Goal: Information Seeking & Learning: Compare options

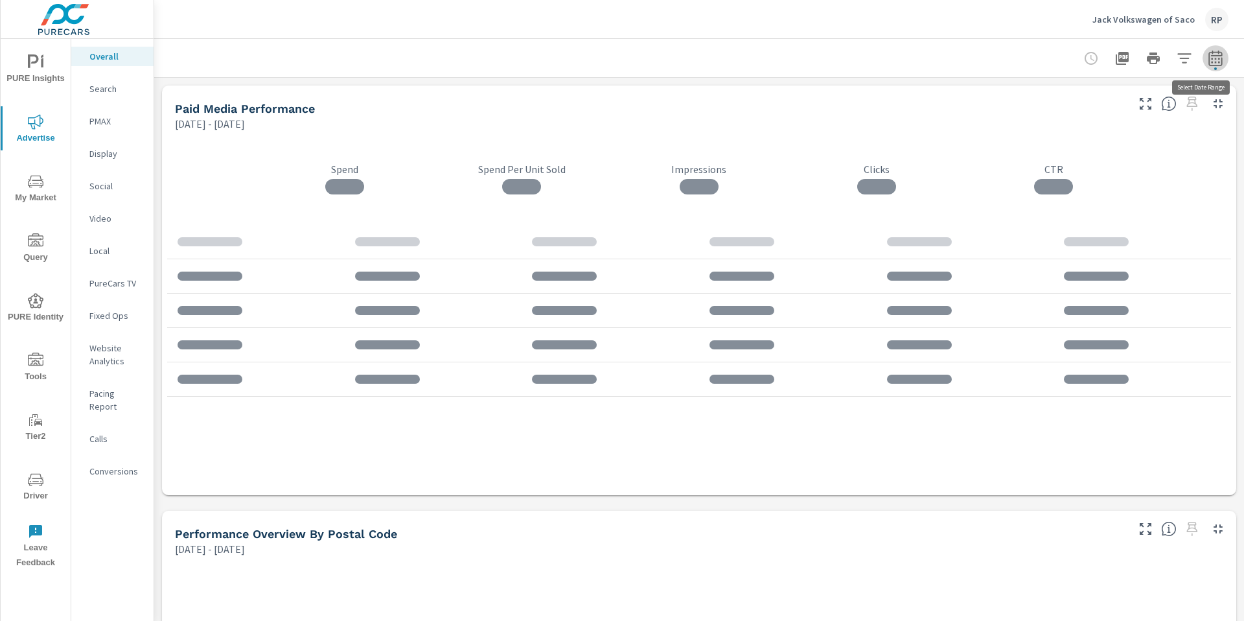
click at [1210, 64] on icon "button" at bounding box center [1216, 59] width 16 height 16
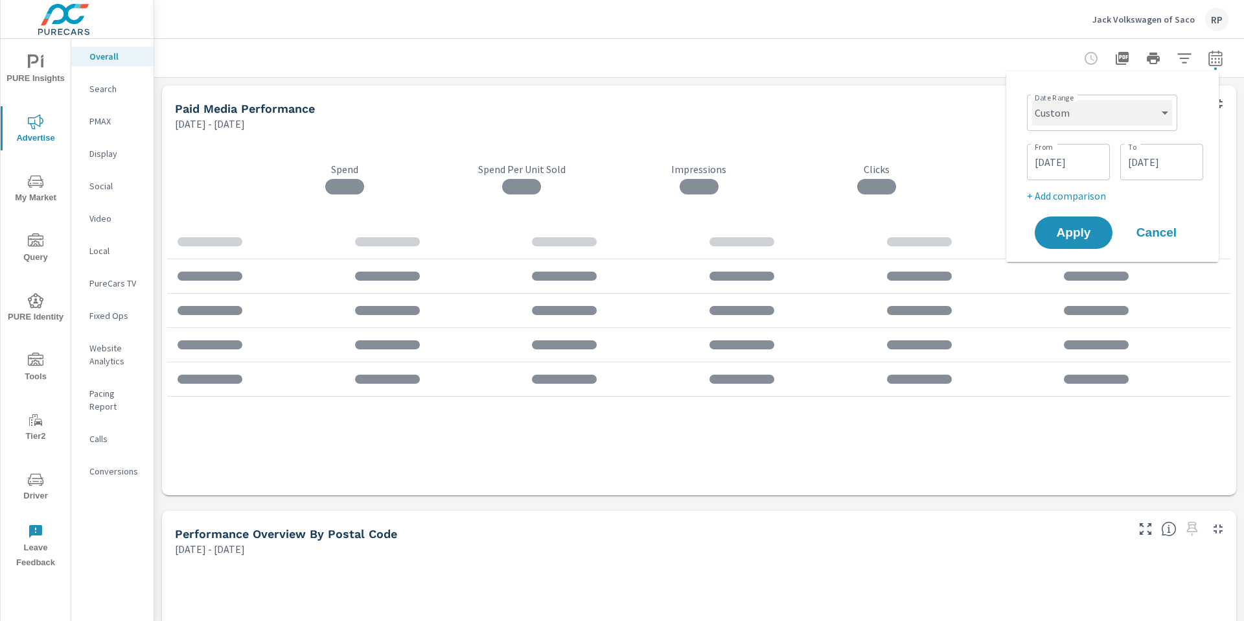
click at [1117, 110] on select "Custom [DATE] Last week Last 7 days Last 14 days Last 30 days Last 45 days Last…" at bounding box center [1102, 113] width 140 height 26
click at [1032, 100] on select "Custom [DATE] Last week Last 7 days Last 14 days Last 30 days Last 45 days Last…" at bounding box center [1102, 113] width 140 height 26
select select "Last month"
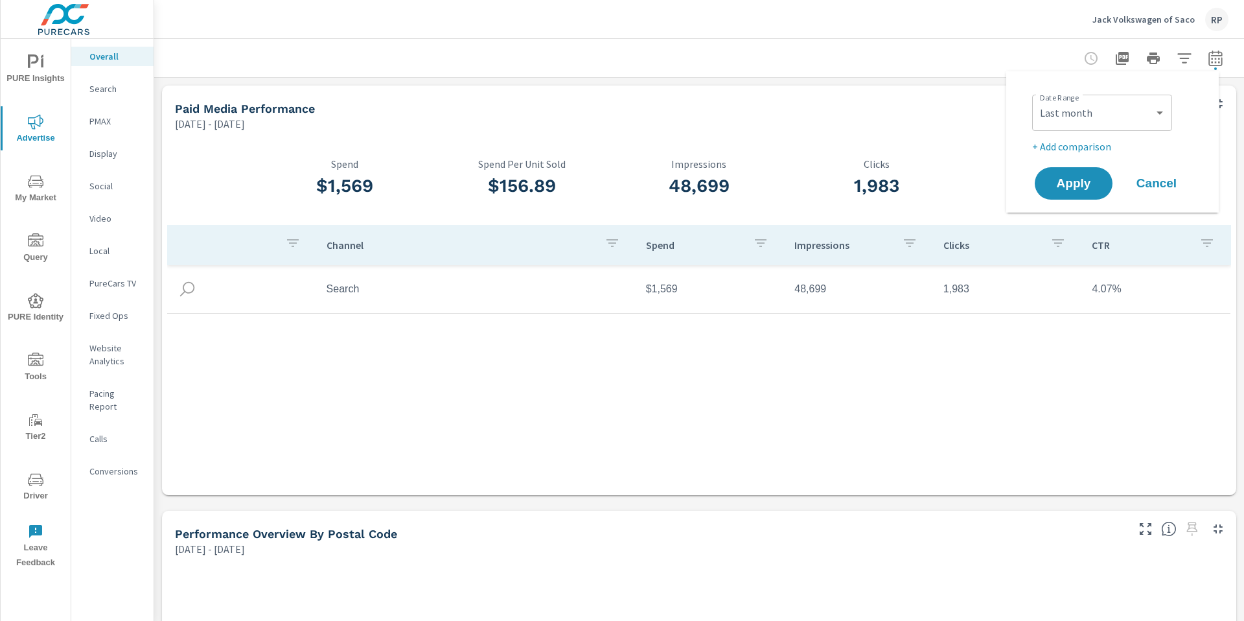
click at [1076, 150] on p "+ Add comparison" at bounding box center [1115, 147] width 166 height 16
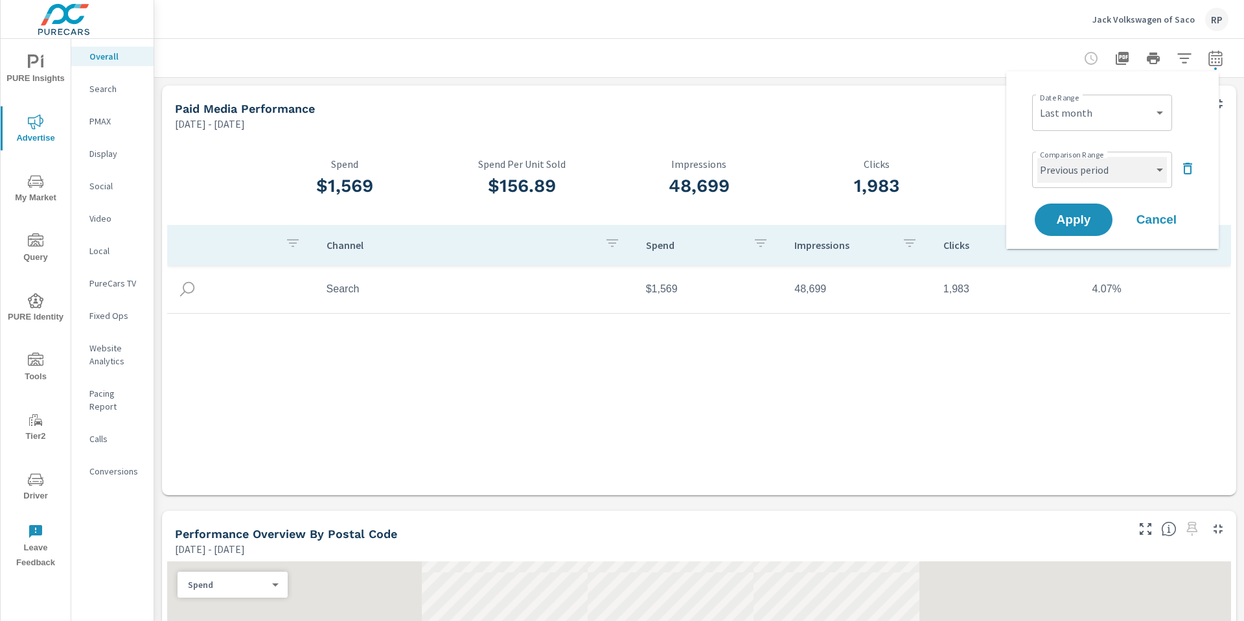
click at [1081, 172] on select "Custom Previous period Previous month Previous year" at bounding box center [1102, 170] width 130 height 26
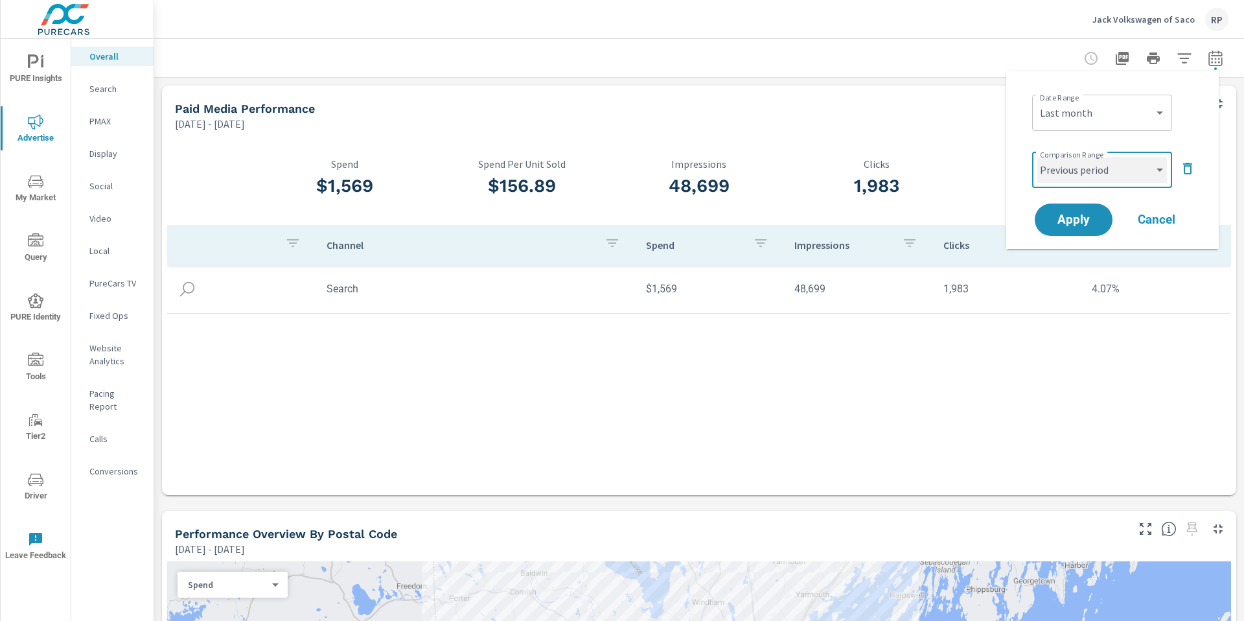
click at [1037, 157] on select "Custom Previous period Previous month Previous year" at bounding box center [1102, 170] width 130 height 26
select select "Previous month"
click at [1071, 214] on span "Apply" at bounding box center [1073, 220] width 53 height 12
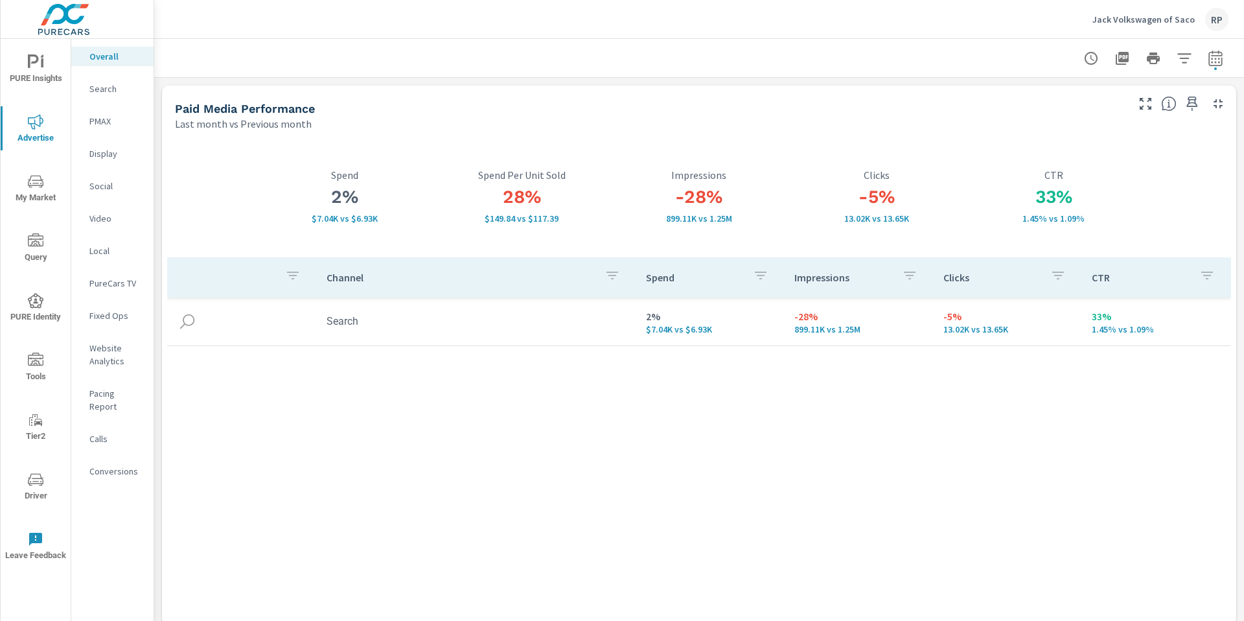
click at [119, 465] on p "Conversions" at bounding box center [116, 471] width 54 height 13
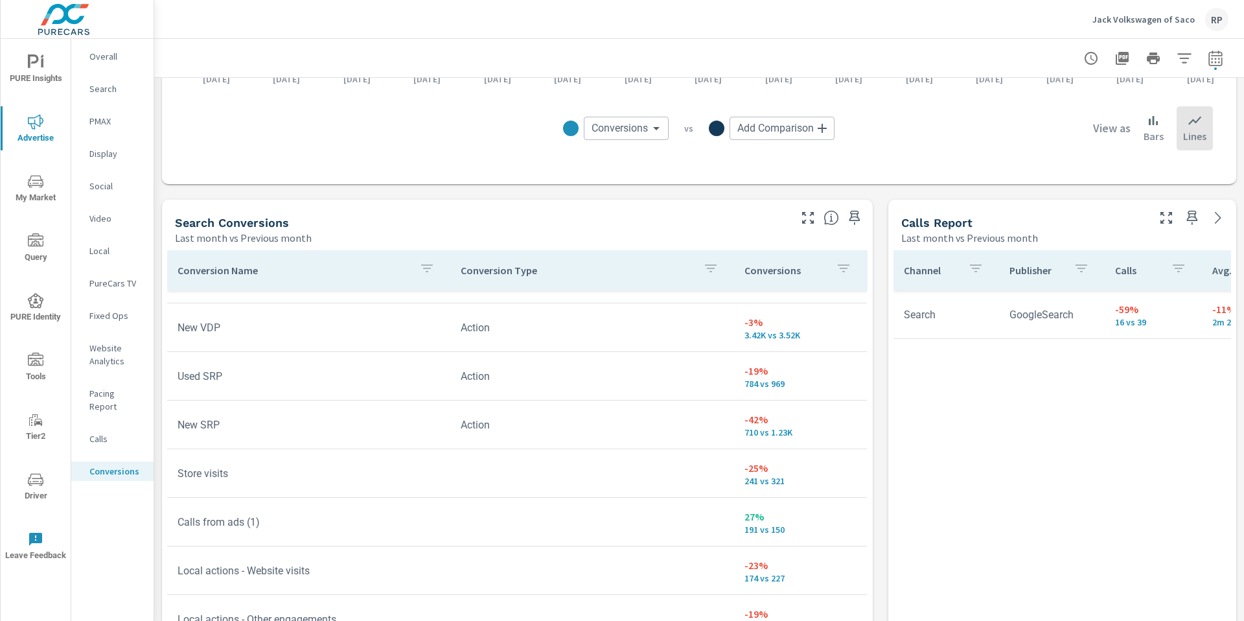
scroll to position [38, 0]
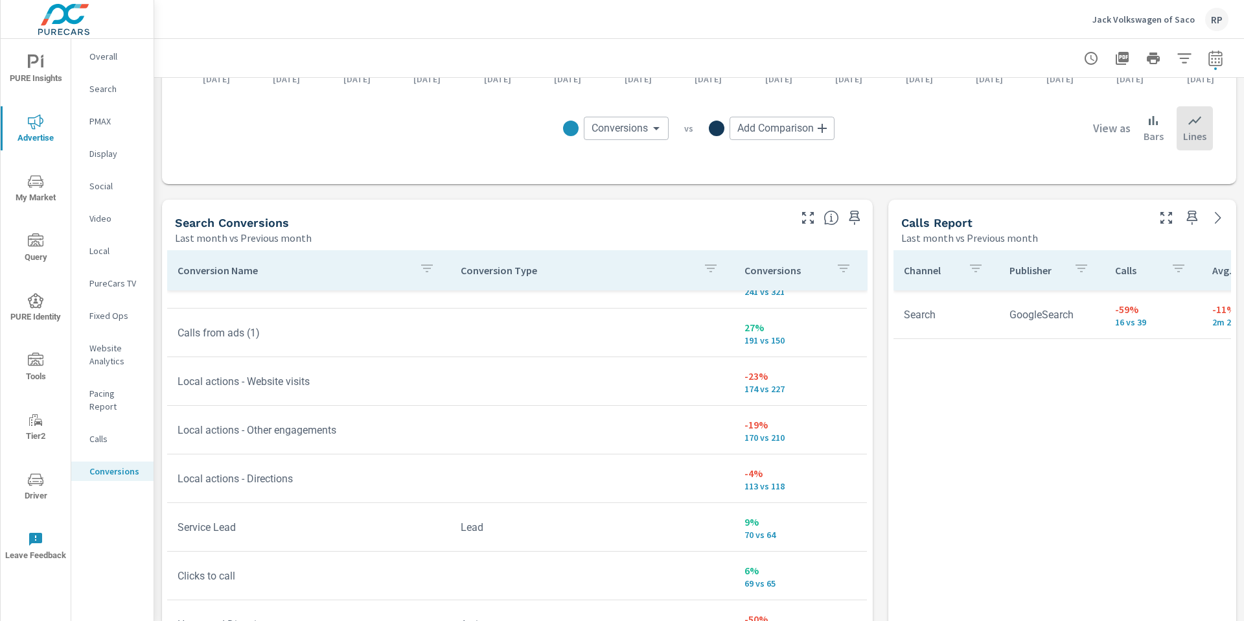
scroll to position [226, 0]
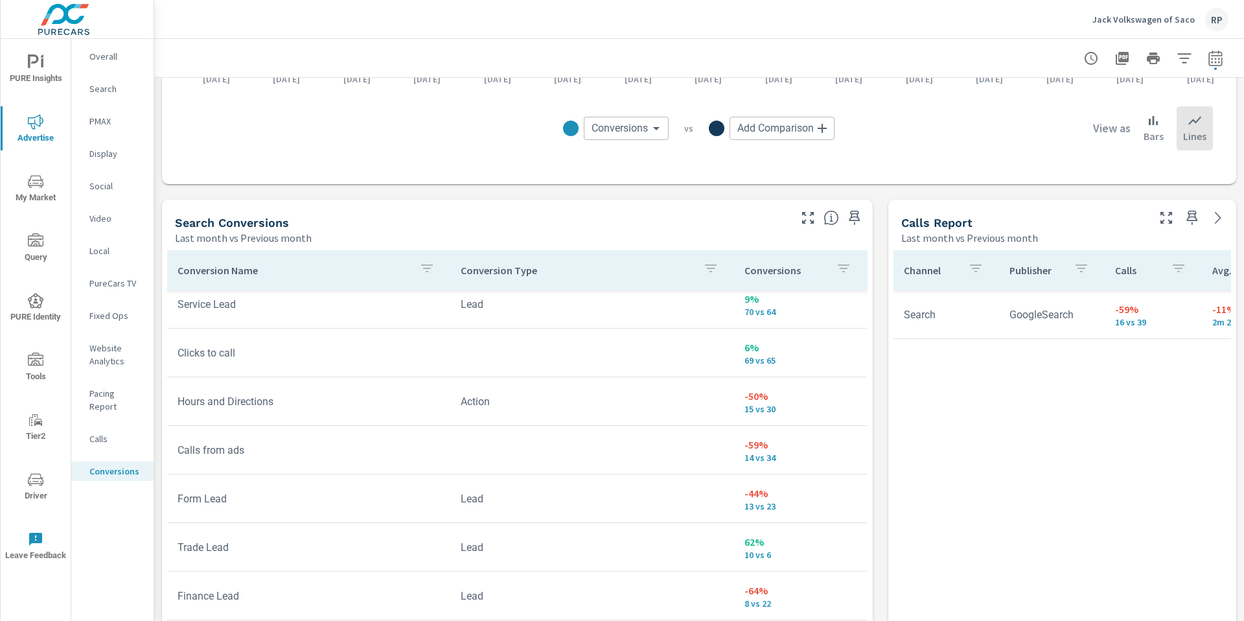
scroll to position [449, 0]
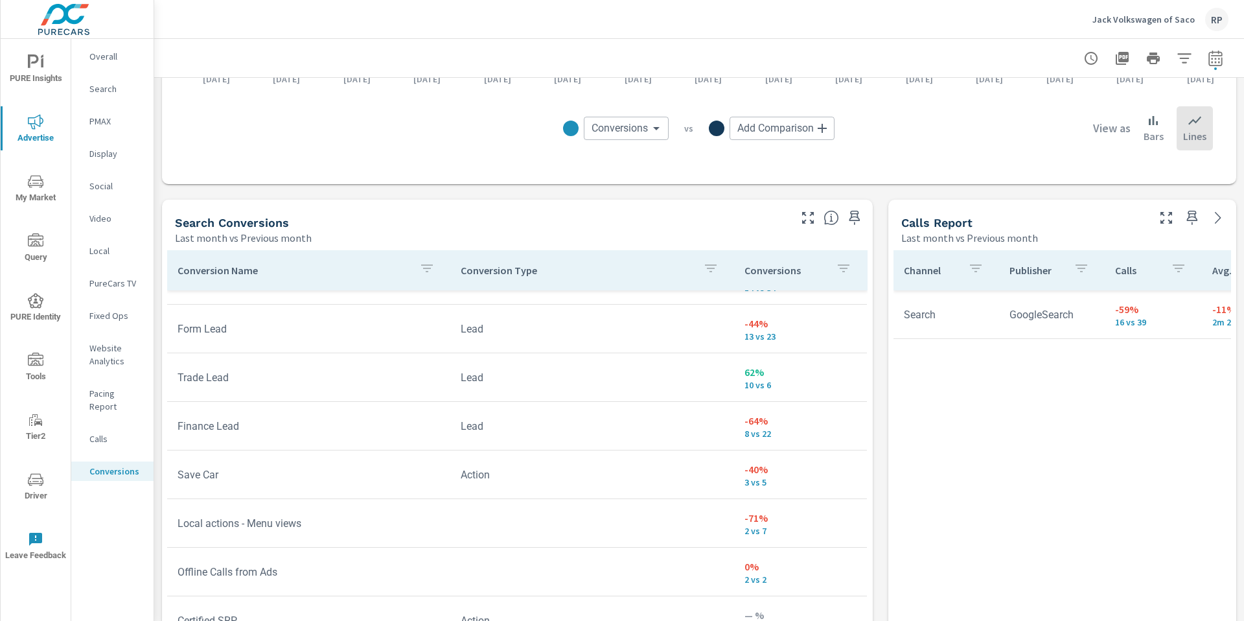
scroll to position [620, 0]
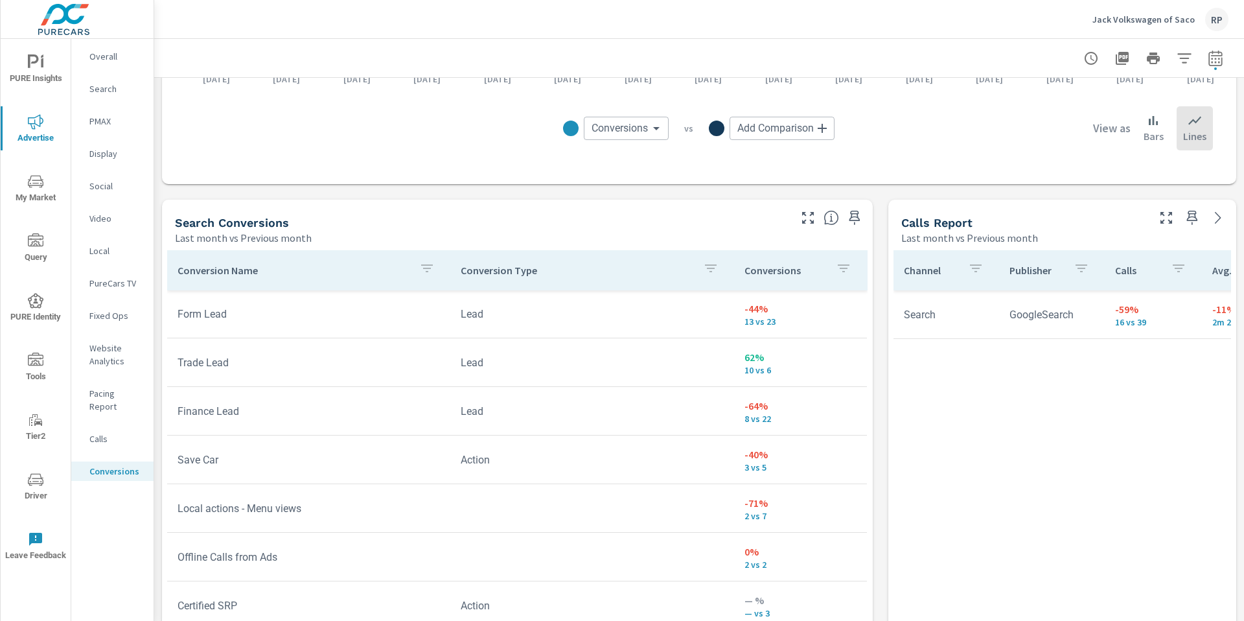
scroll to position [645, 0]
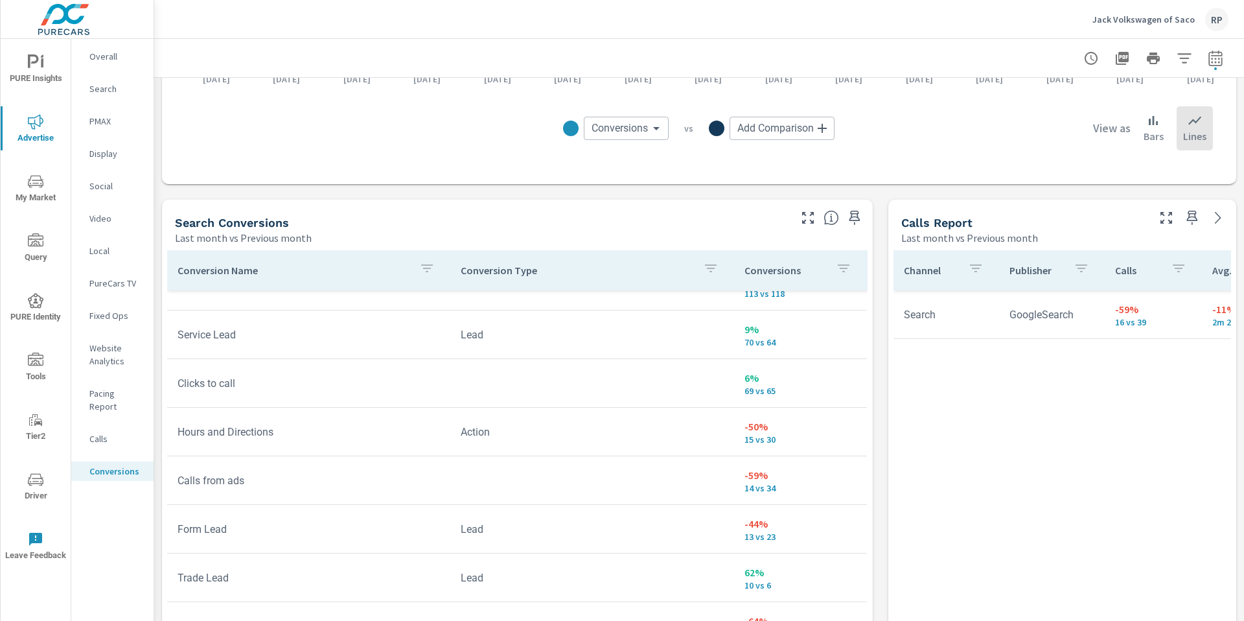
scroll to position [278, 0]
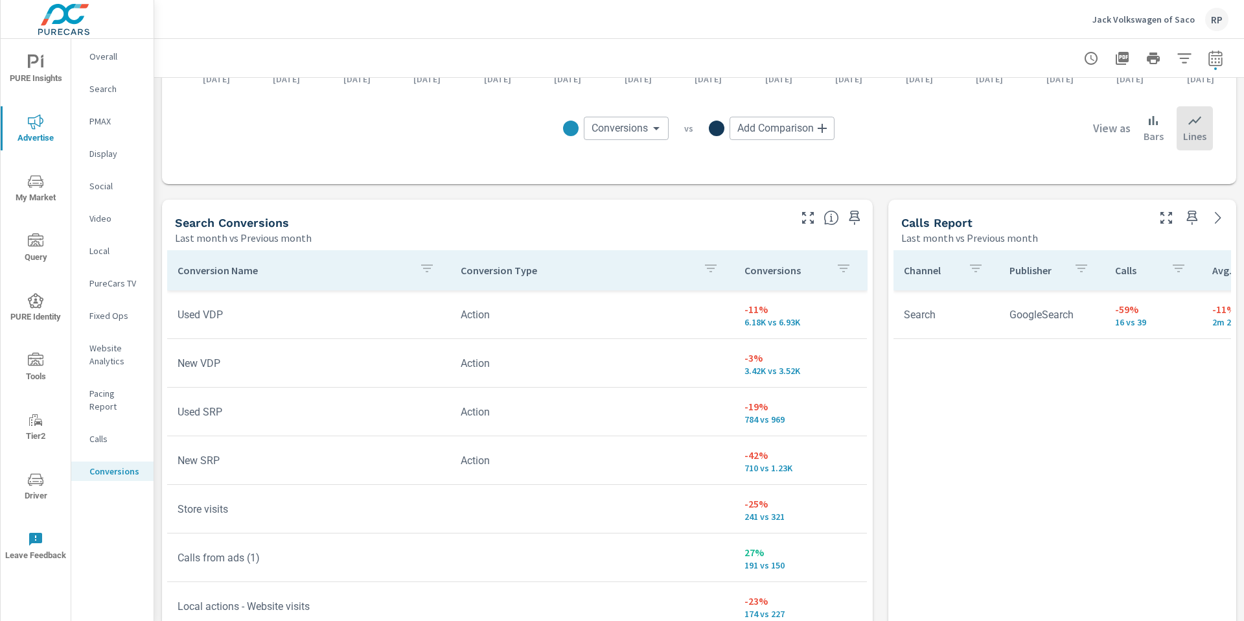
scroll to position [579, 0]
click at [108, 359] on p "Website Analytics" at bounding box center [116, 354] width 54 height 26
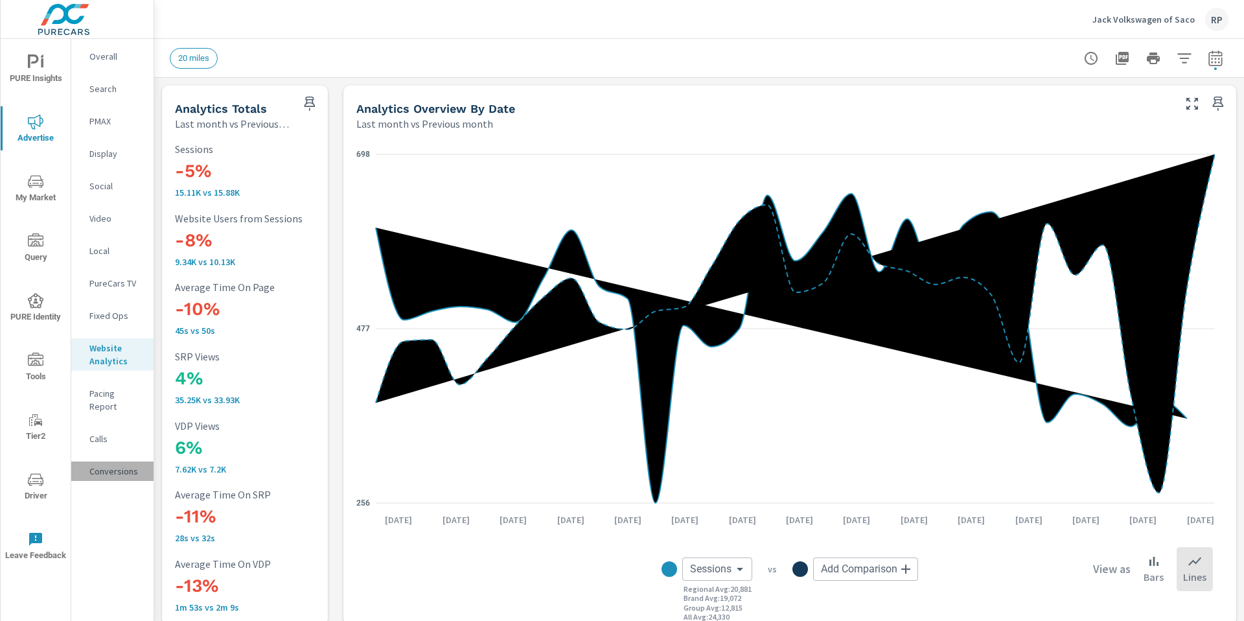
click at [115, 465] on p "Conversions" at bounding box center [116, 471] width 54 height 13
